Goal: Information Seeking & Learning: Learn about a topic

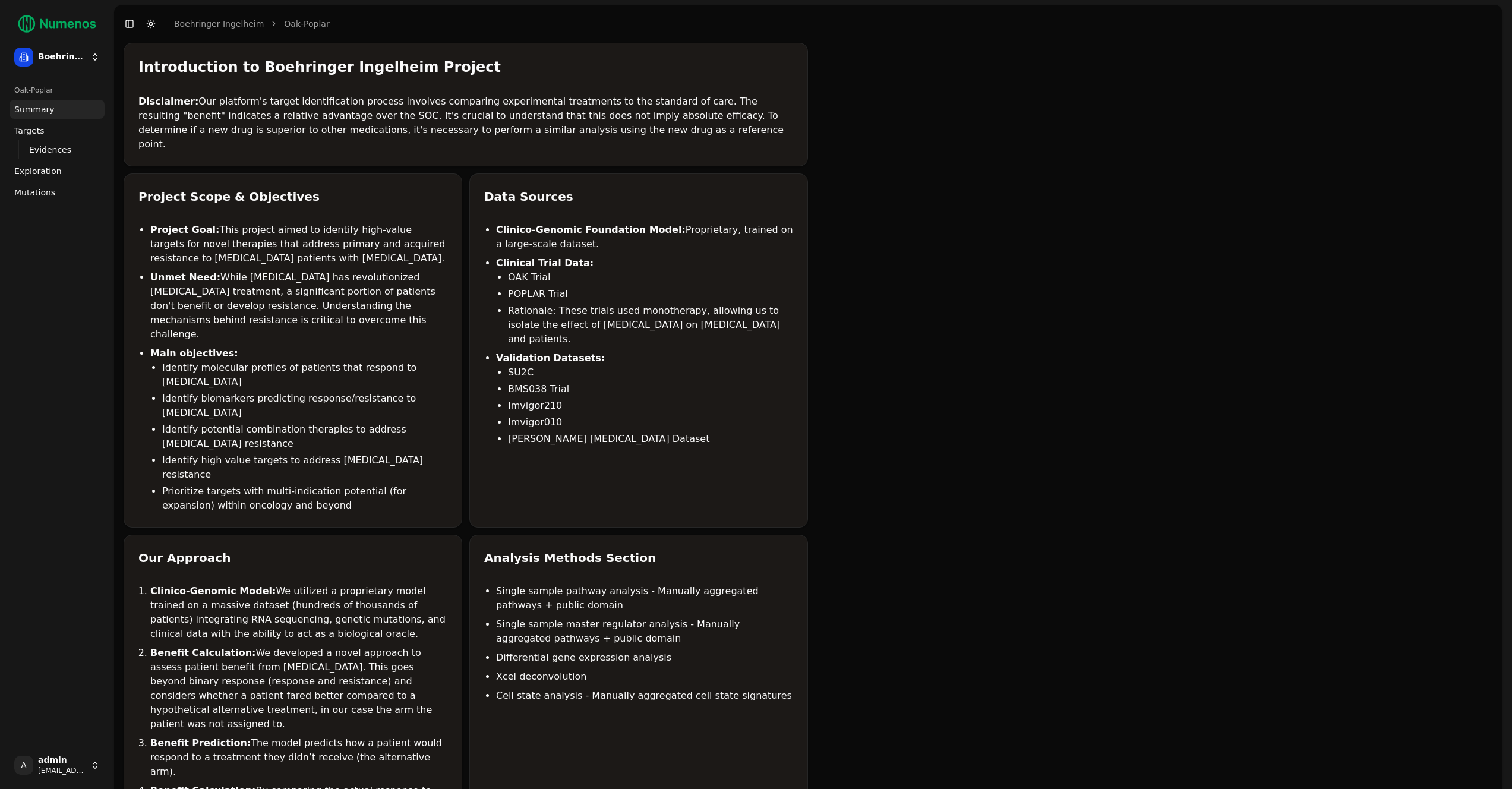
click at [13, 190] on link "Mutations" at bounding box center [57, 193] width 95 height 19
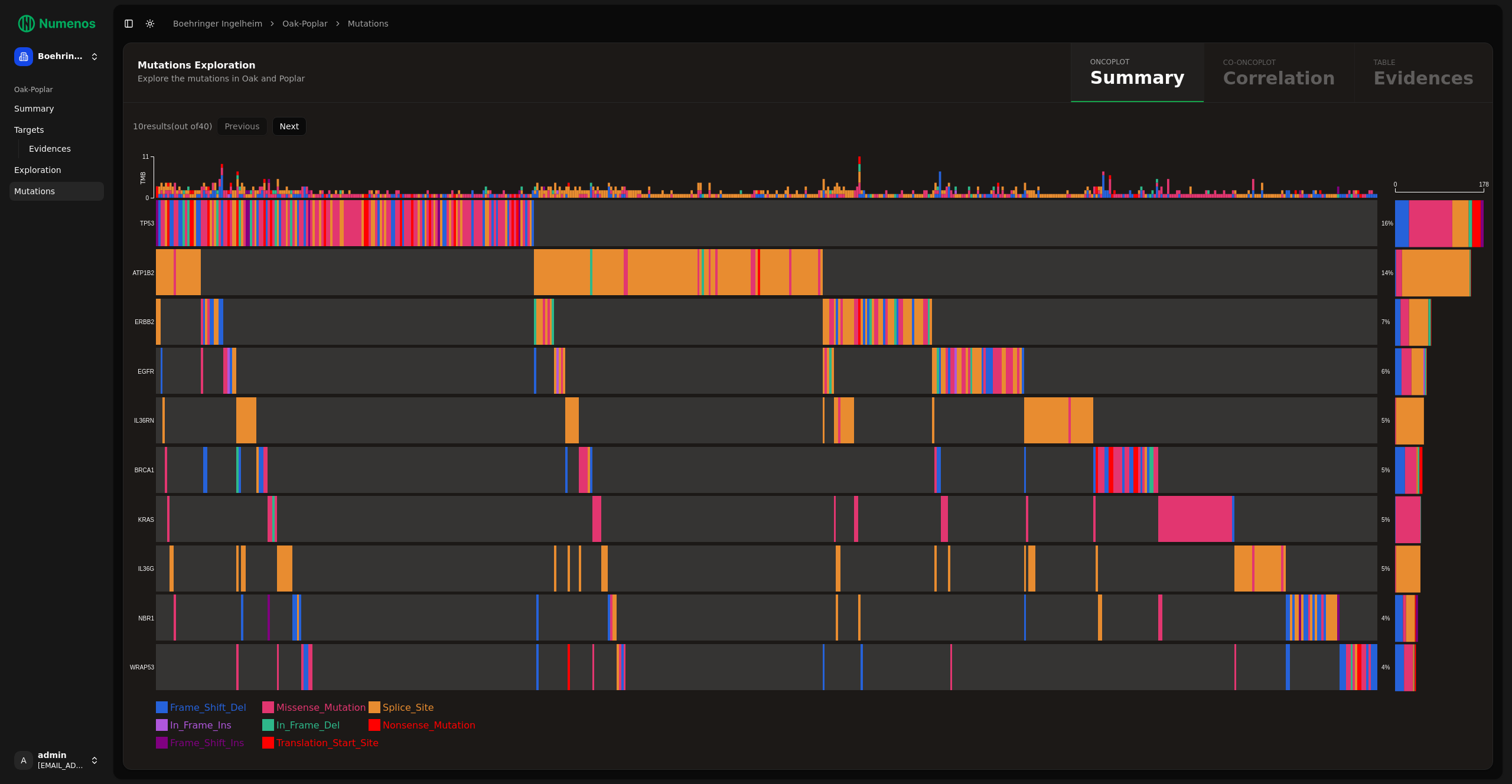
click at [46, 168] on span "Exploration" at bounding box center [37, 169] width 47 height 11
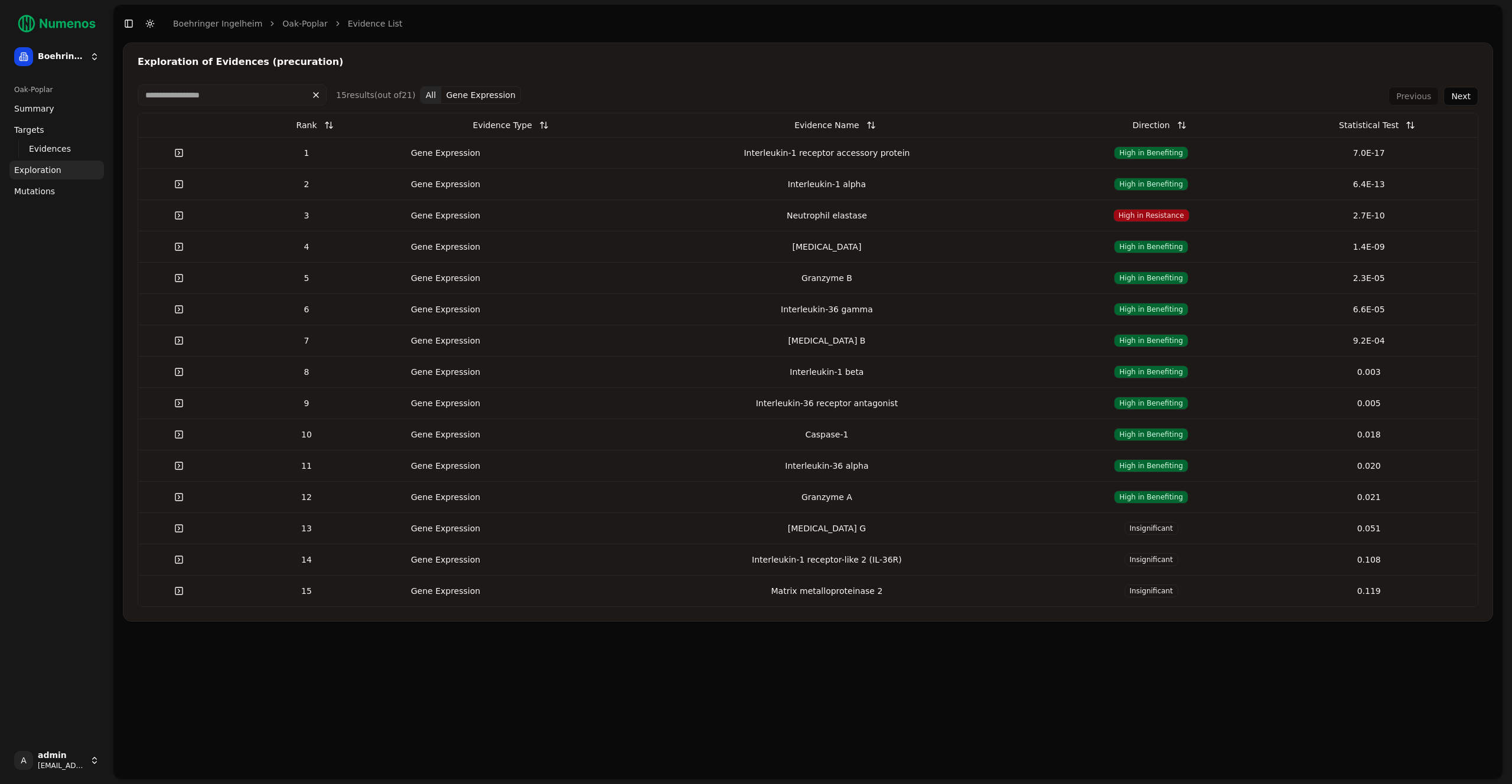
click at [405, 160] on td "Gene Expression" at bounding box center [503, 152] width 218 height 32
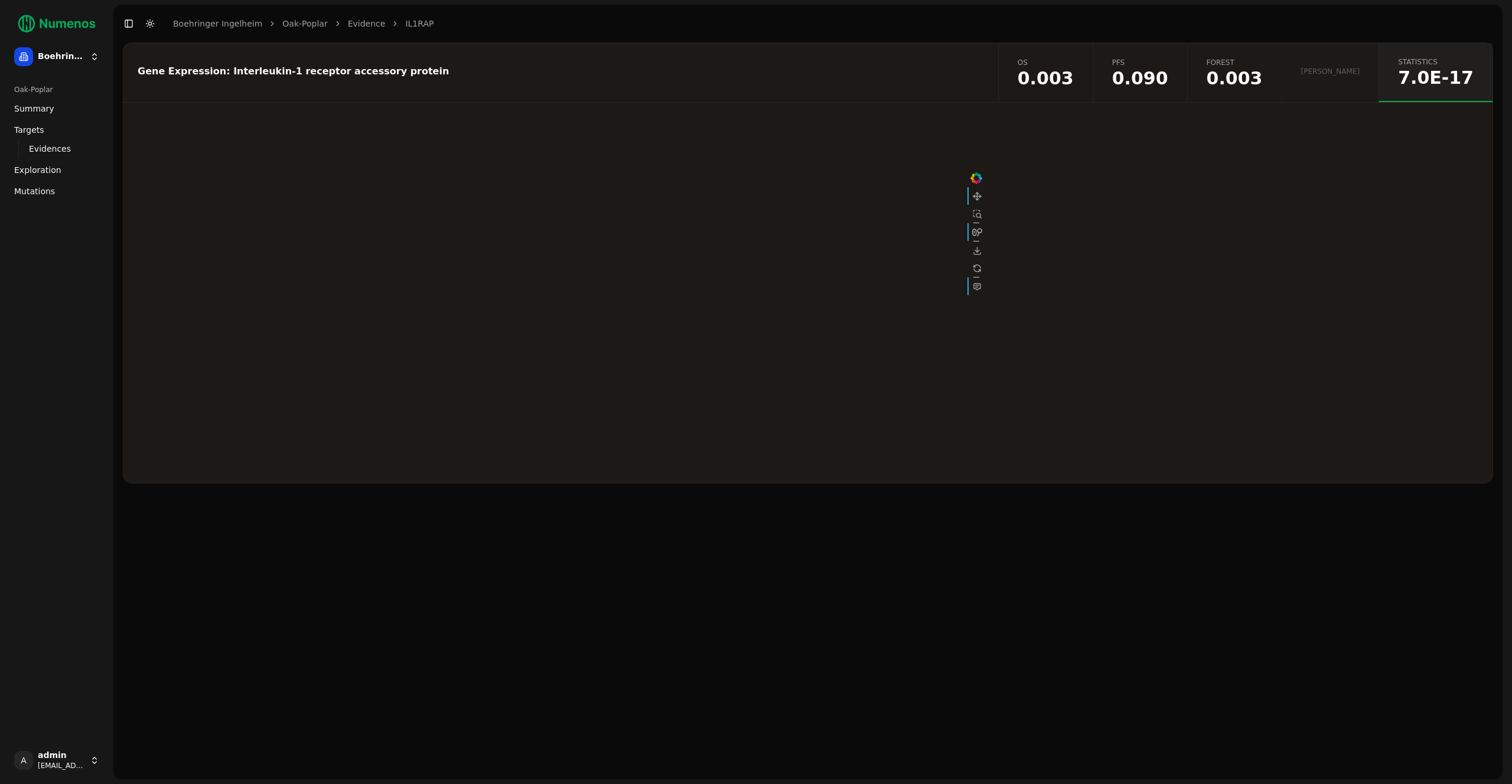
drag, startPoint x: 575, startPoint y: 212, endPoint x: 583, endPoint y: 213, distance: 8.1
click at [575, 213] on div at bounding box center [808, 300] width 1369 height 366
click at [1192, 263] on div at bounding box center [808, 300] width 1369 height 366
